Goal: Information Seeking & Learning: Understand process/instructions

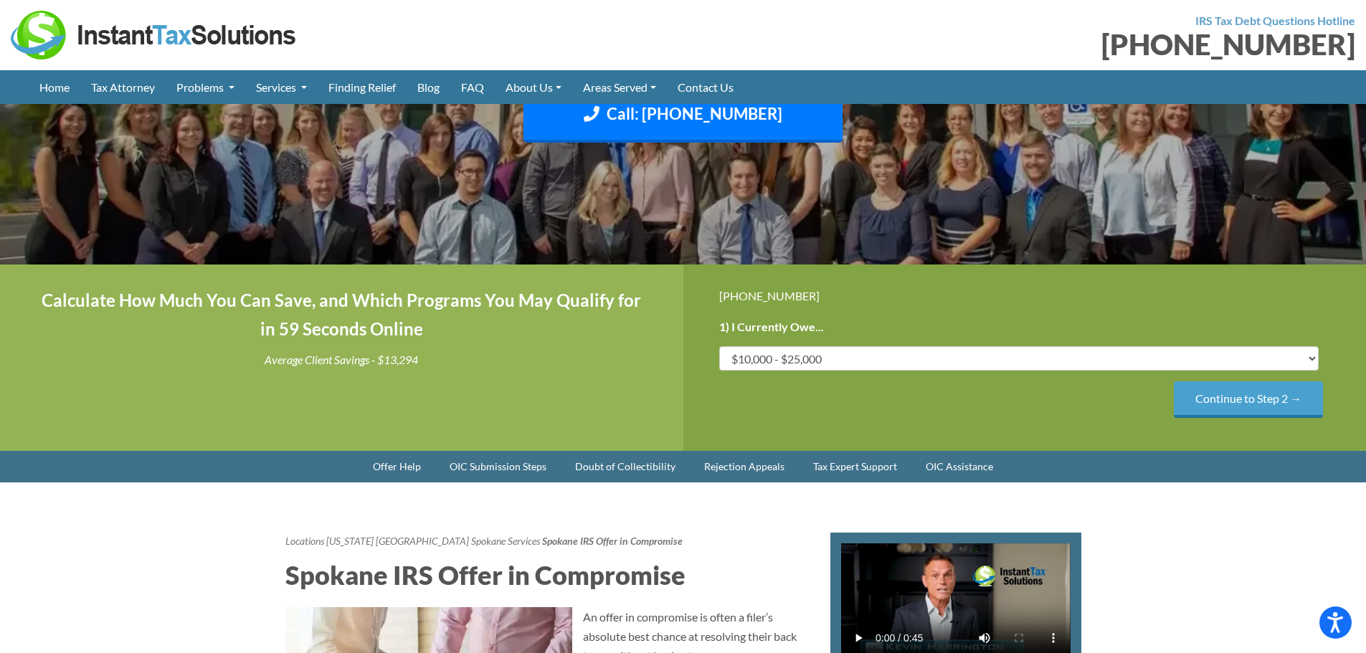
scroll to position [287, 0]
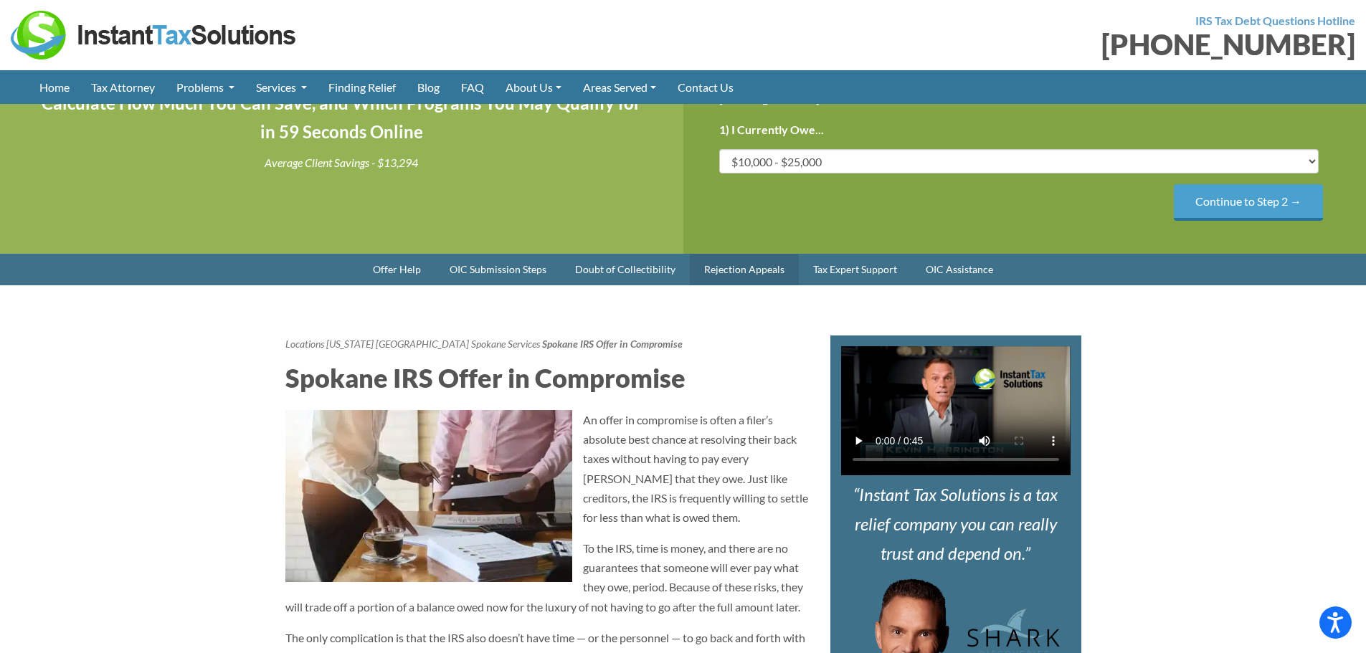
click at [731, 285] on link "Rejection Appeals" at bounding box center [744, 270] width 109 height 32
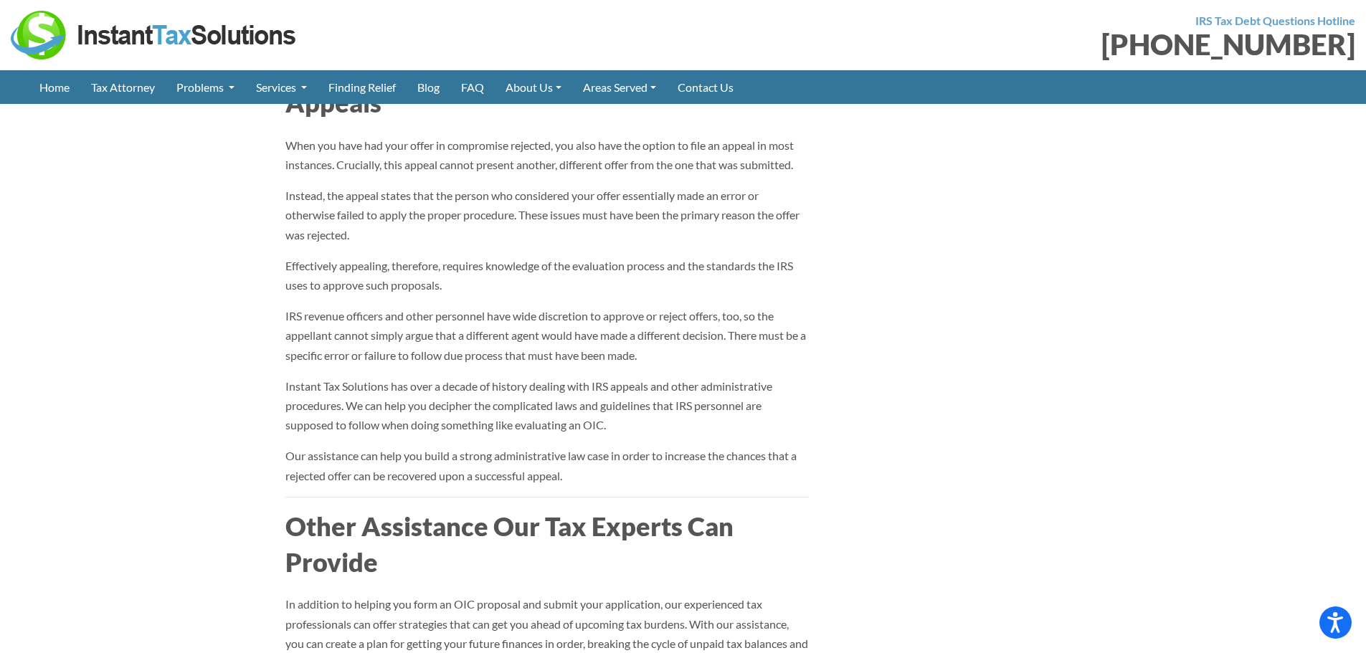
scroll to position [2817, 0]
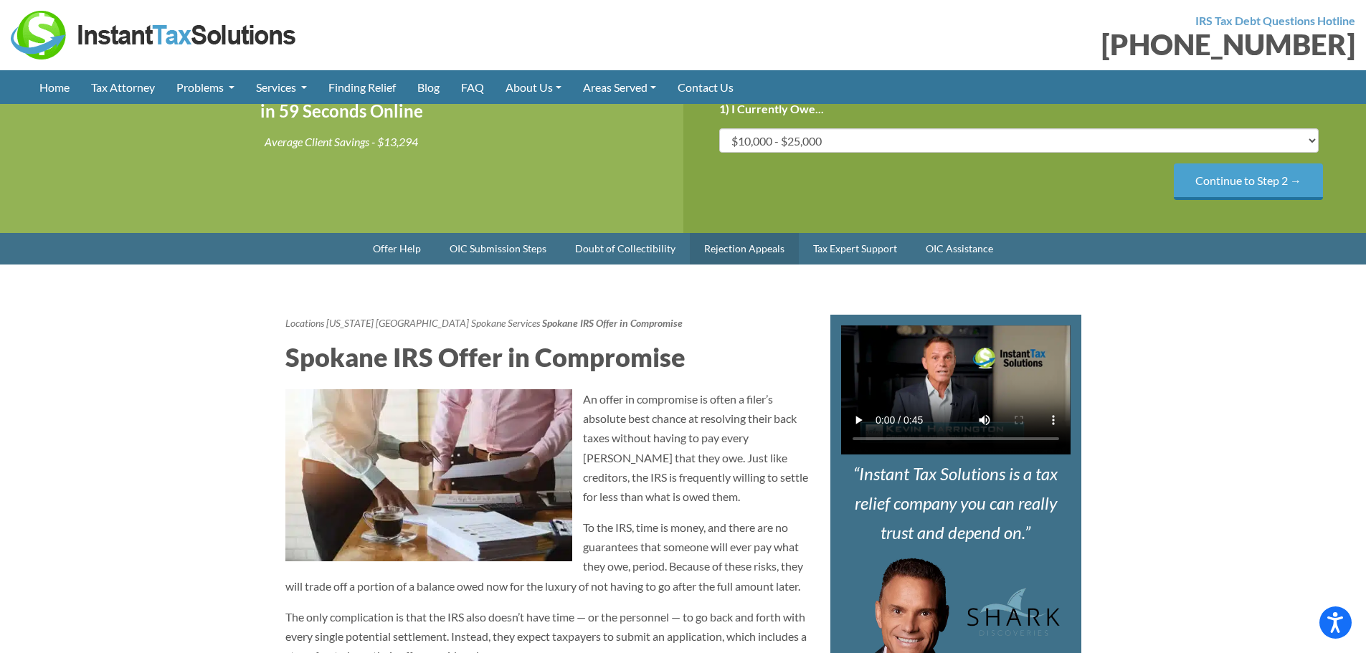
click at [726, 265] on link "Rejection Appeals" at bounding box center [744, 249] width 109 height 32
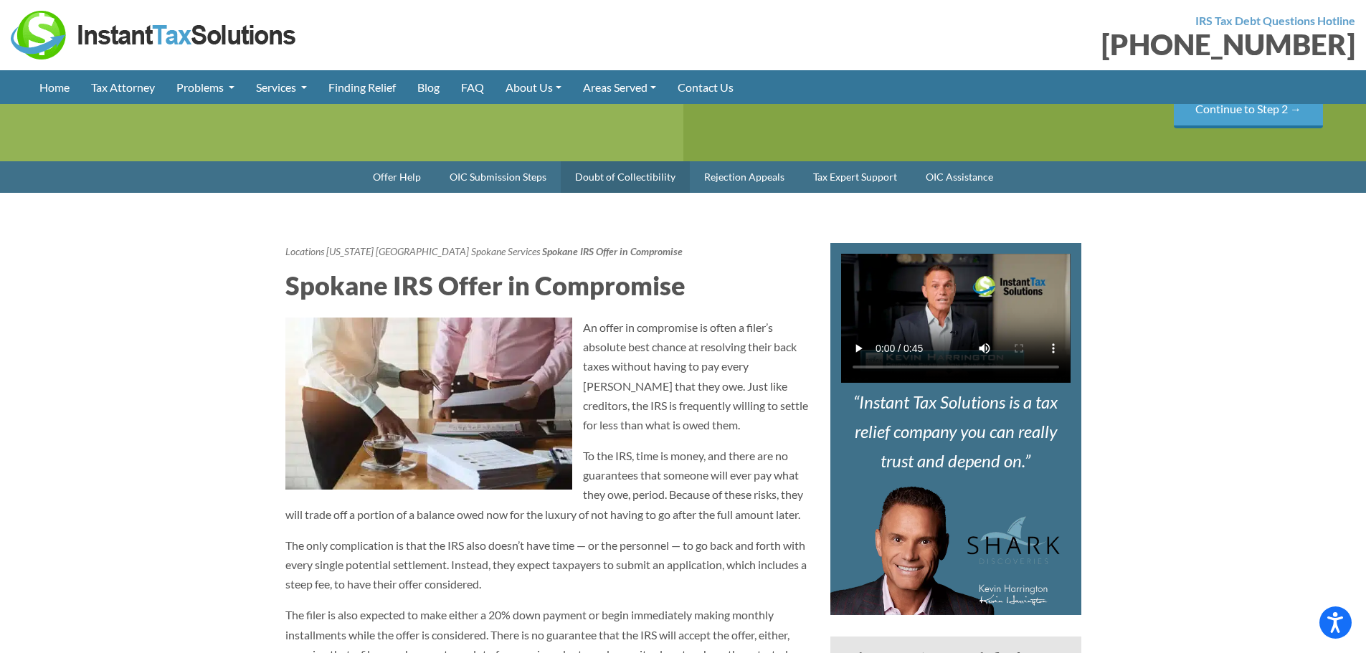
click at [606, 193] on link "Doubt of Collectibility" at bounding box center [625, 177] width 129 height 32
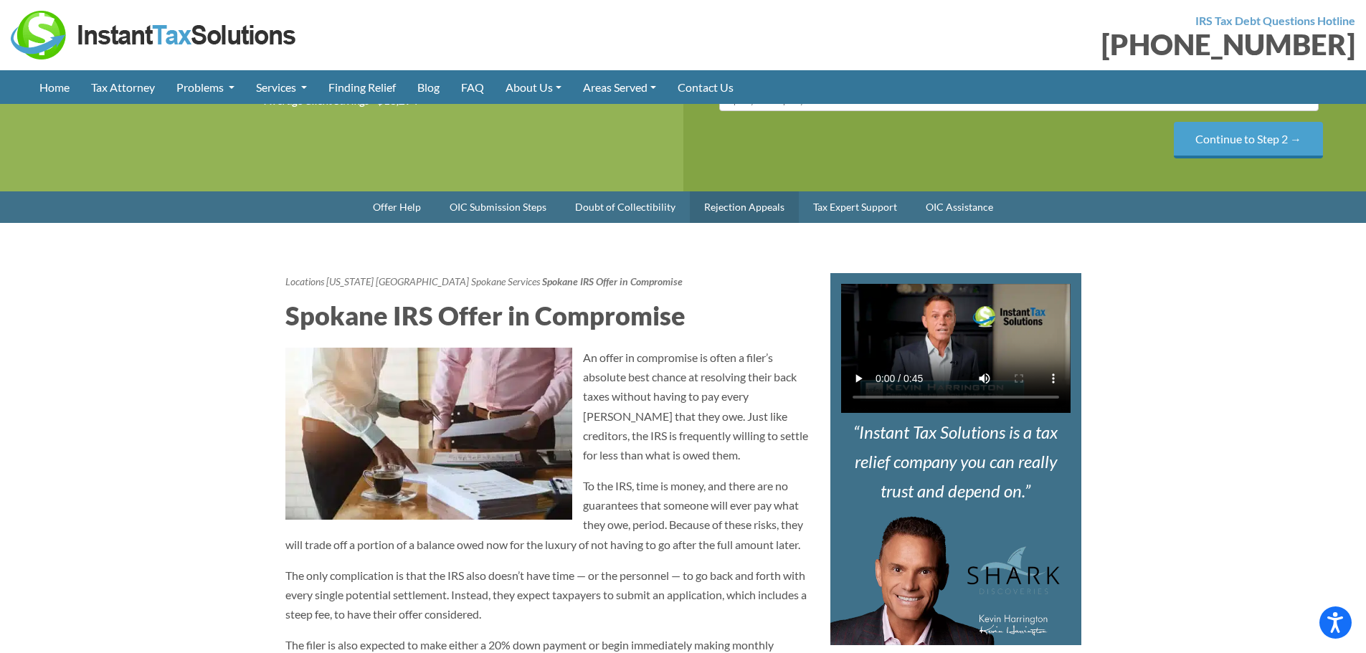
click at [723, 223] on link "Rejection Appeals" at bounding box center [744, 207] width 109 height 32
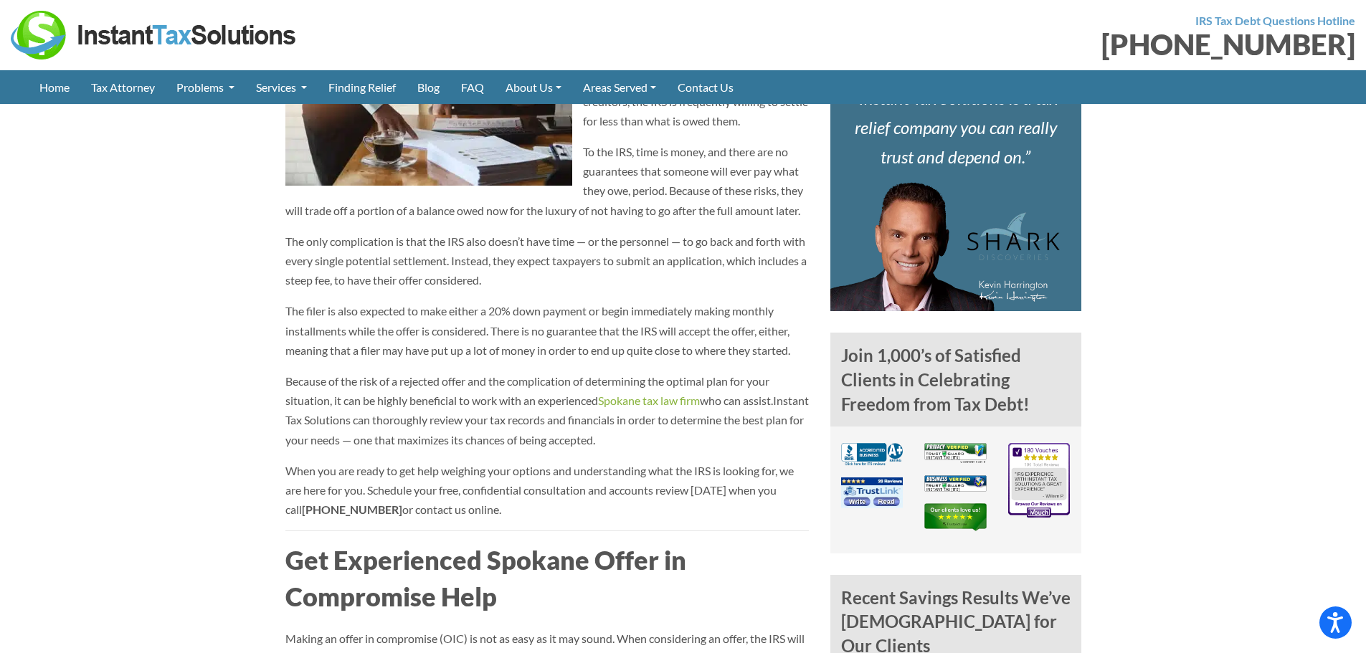
scroll to position [451, 0]
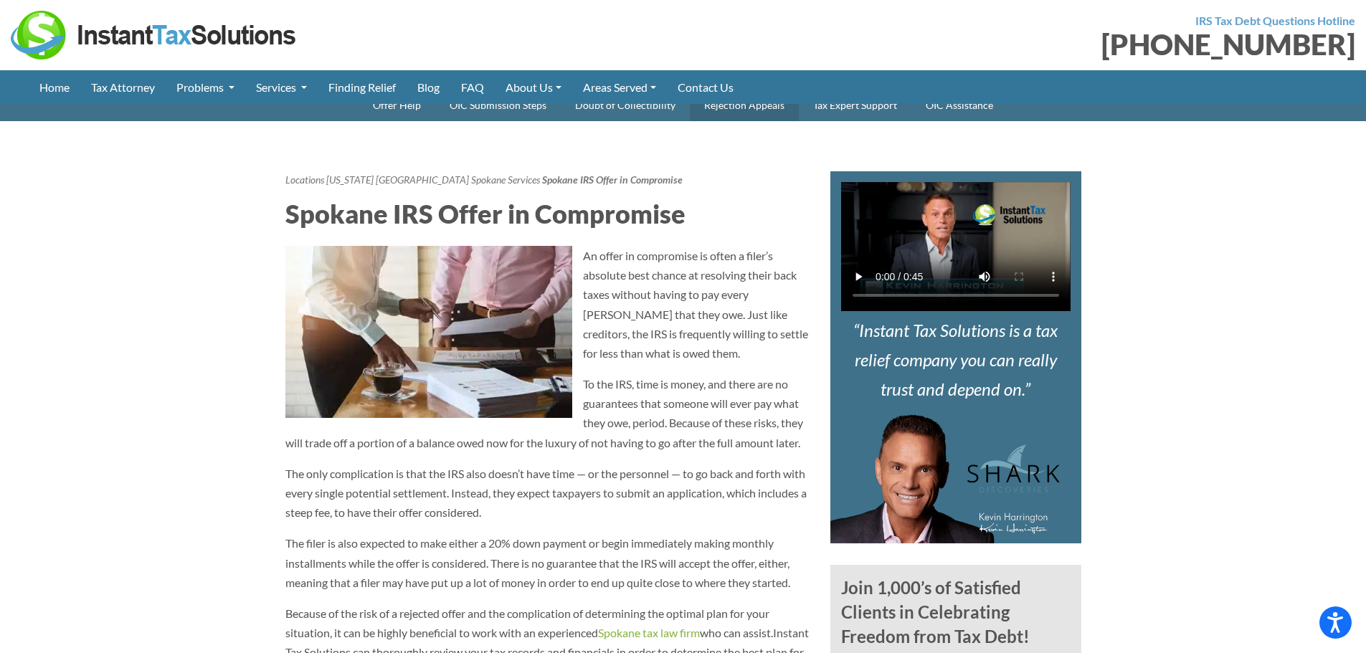
click at [765, 121] on link "Rejection Appeals" at bounding box center [744, 106] width 109 height 32
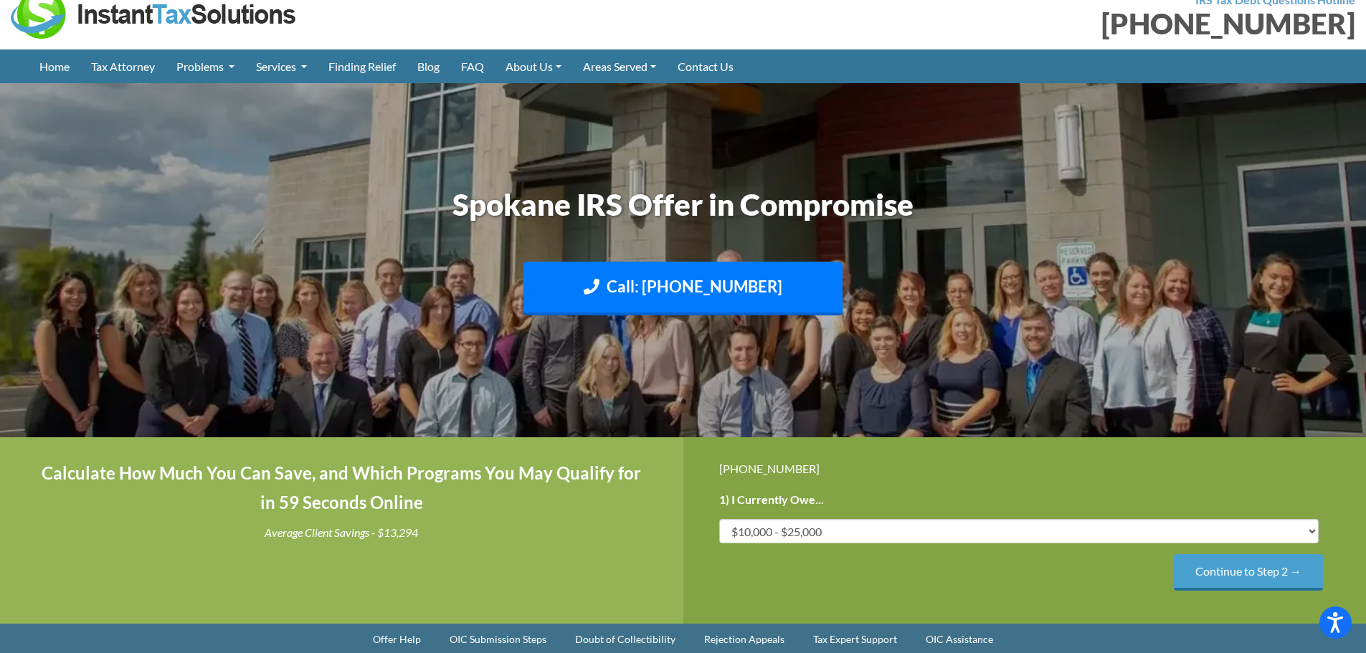
scroll to position [308, 0]
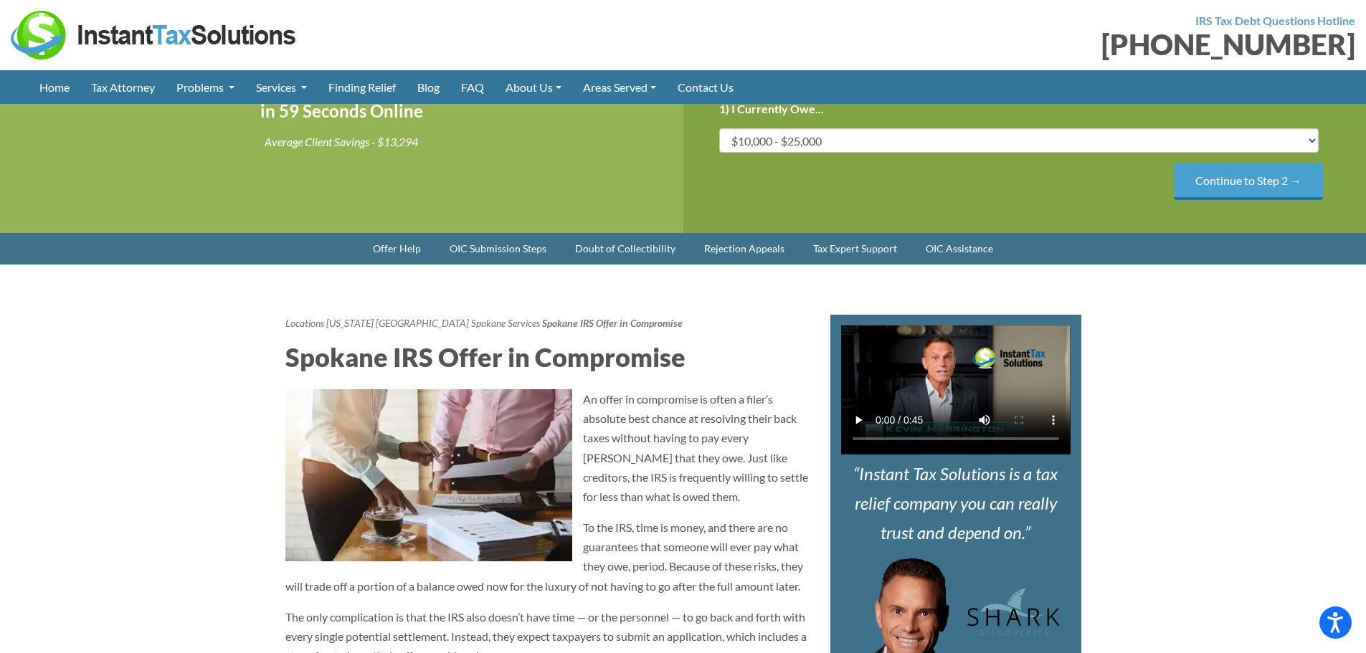
click at [646, 265] on link "Doubt of Collectibility" at bounding box center [625, 249] width 129 height 32
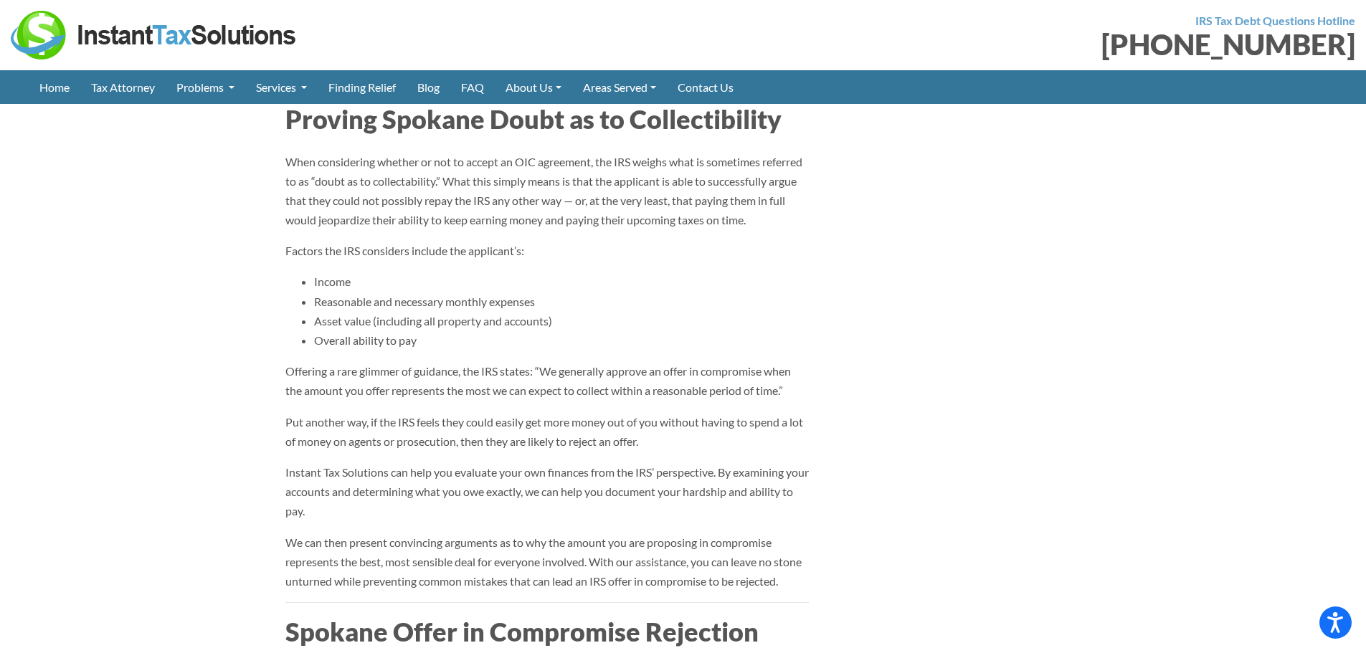
scroll to position [2285, 0]
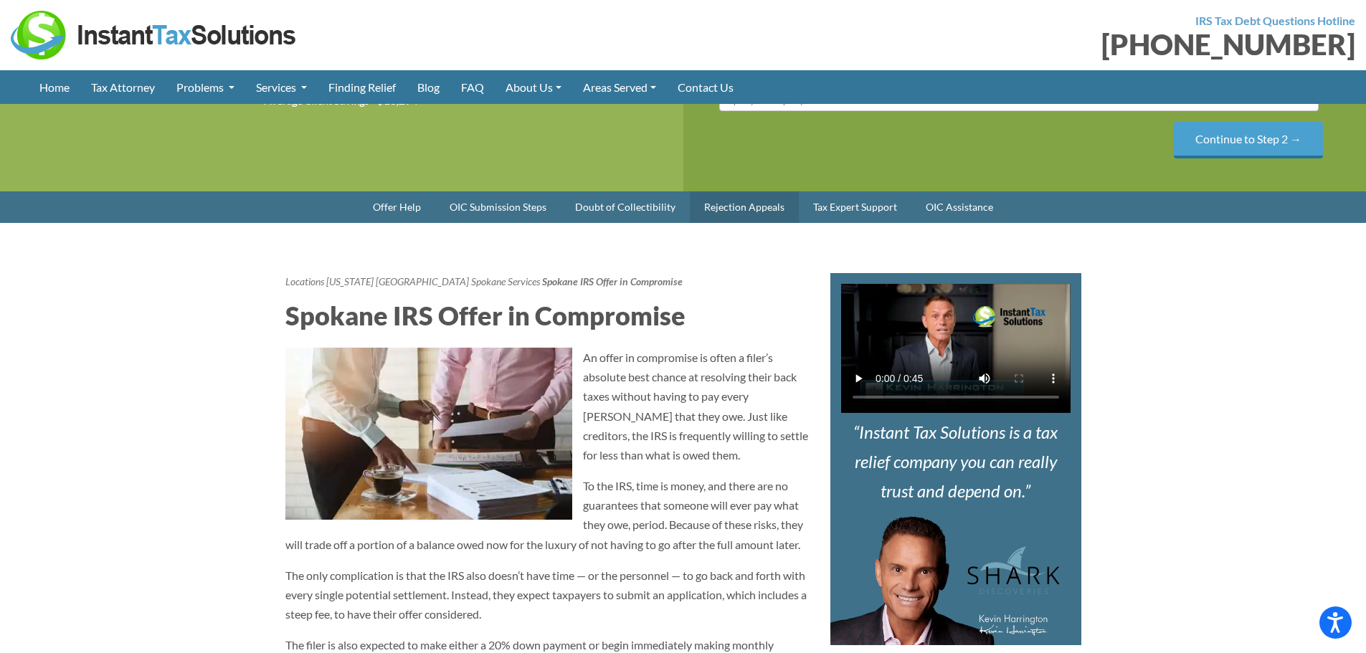
click at [749, 223] on link "Rejection Appeals" at bounding box center [744, 207] width 109 height 32
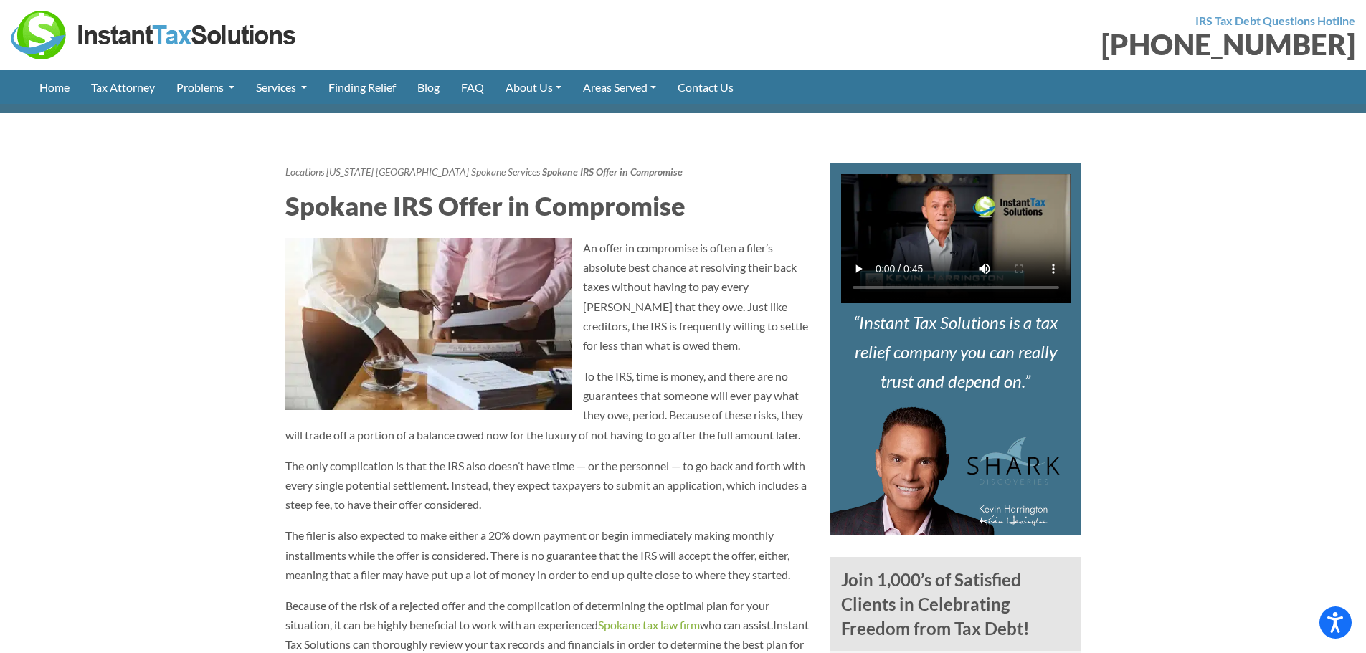
scroll to position [376, 0]
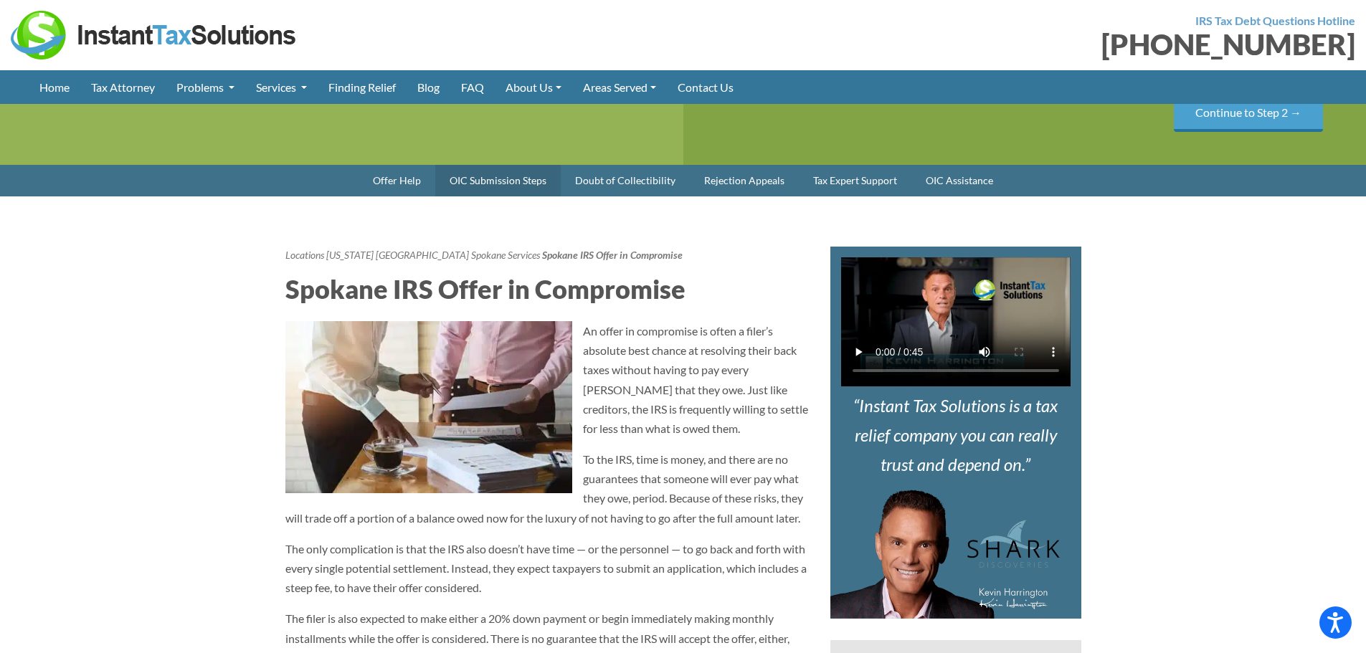
click at [503, 196] on link "OIC Submission Steps" at bounding box center [497, 181] width 125 height 32
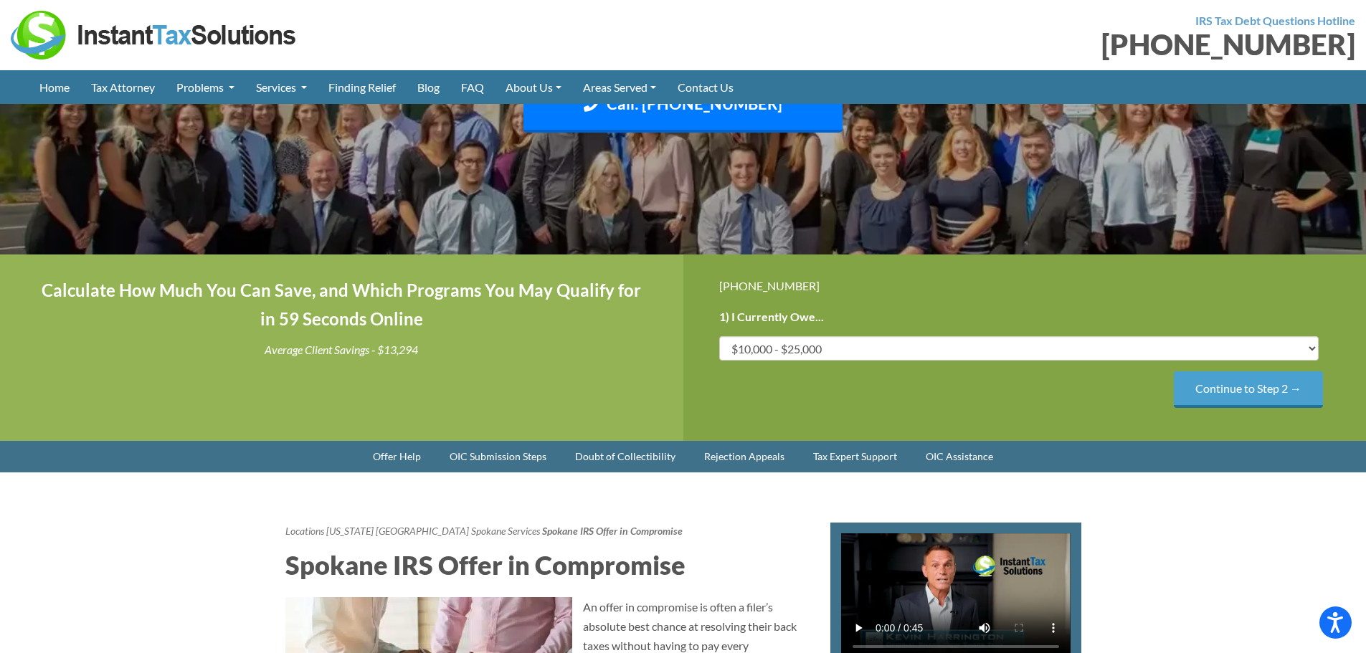
scroll to position [430, 0]
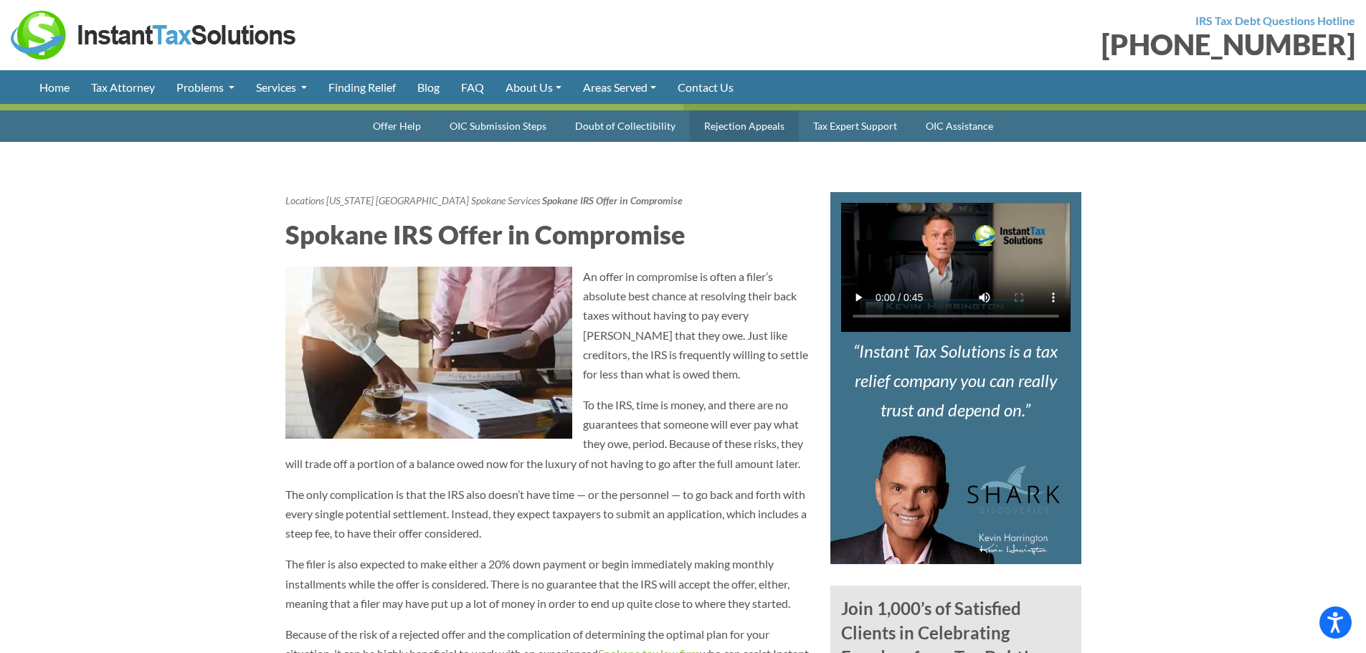
click at [760, 142] on link "Rejection Appeals" at bounding box center [744, 126] width 109 height 32
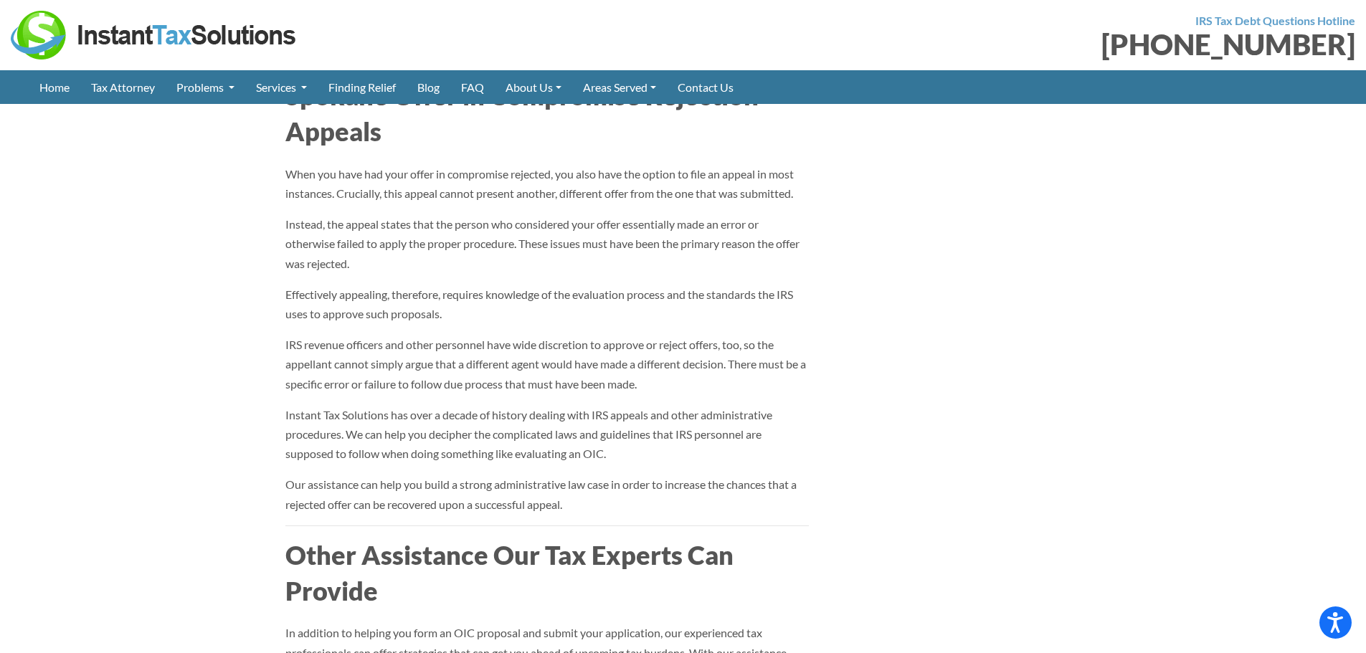
scroll to position [2746, 0]
